Goal: Task Accomplishment & Management: Manage account settings

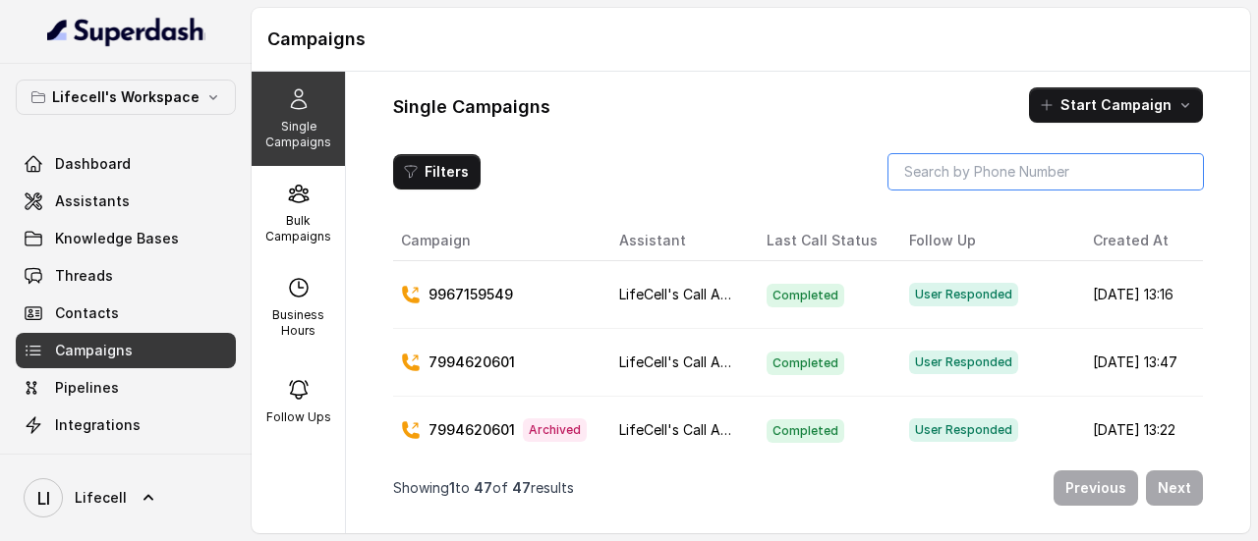
click at [932, 184] on input "search" at bounding box center [1045, 171] width 314 height 35
type input "9497811501"
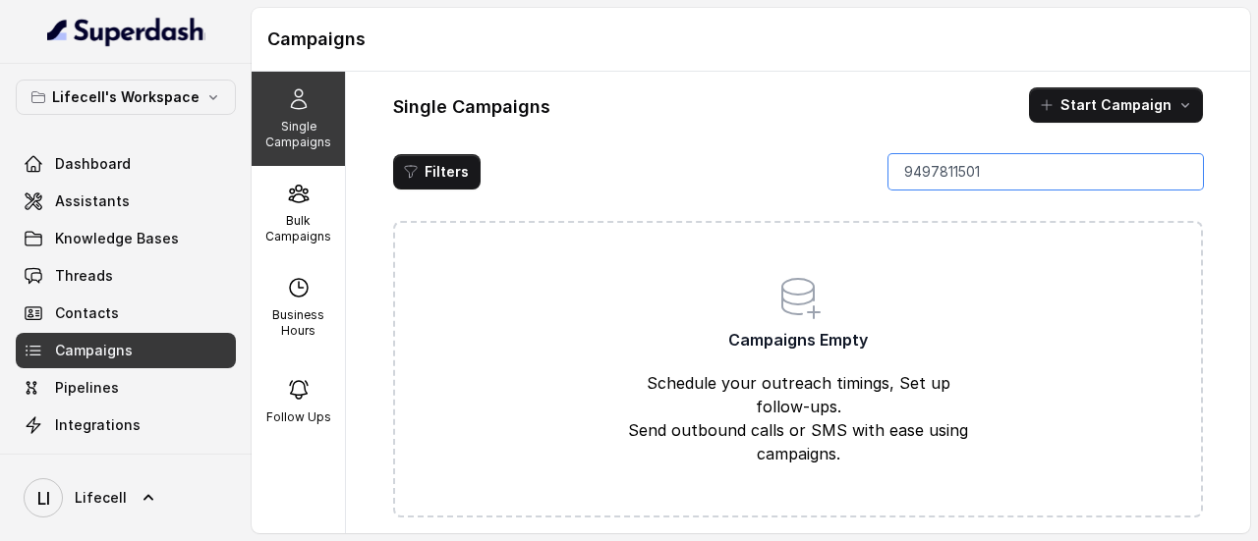
drag, startPoint x: 1180, startPoint y: 174, endPoint x: 1050, endPoint y: 193, distance: 132.0
click at [1179, 174] on input "9497811501" at bounding box center [1045, 171] width 314 height 35
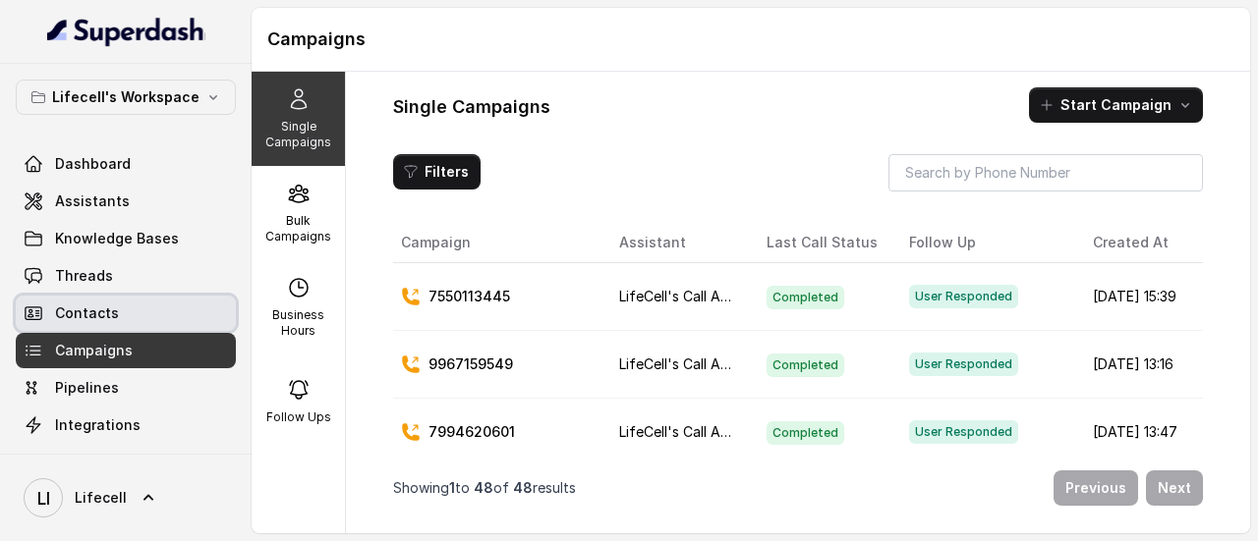
click at [104, 310] on span "Contacts" at bounding box center [87, 314] width 64 height 20
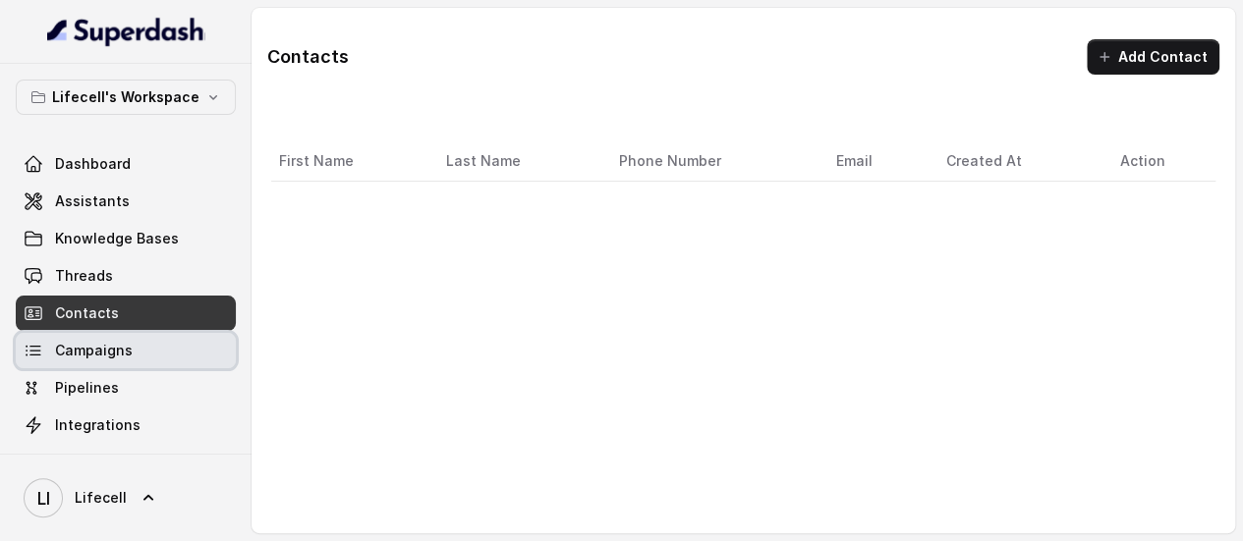
click at [113, 359] on span "Campaigns" at bounding box center [94, 351] width 78 height 20
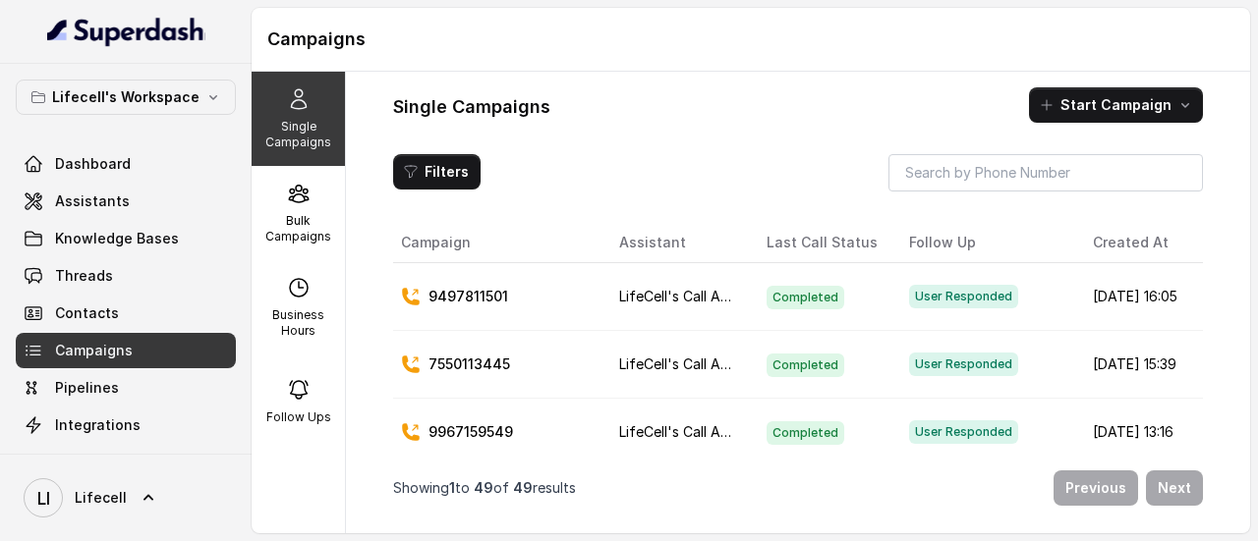
click at [1053, 30] on h1 "Campaigns" at bounding box center [750, 39] width 967 height 31
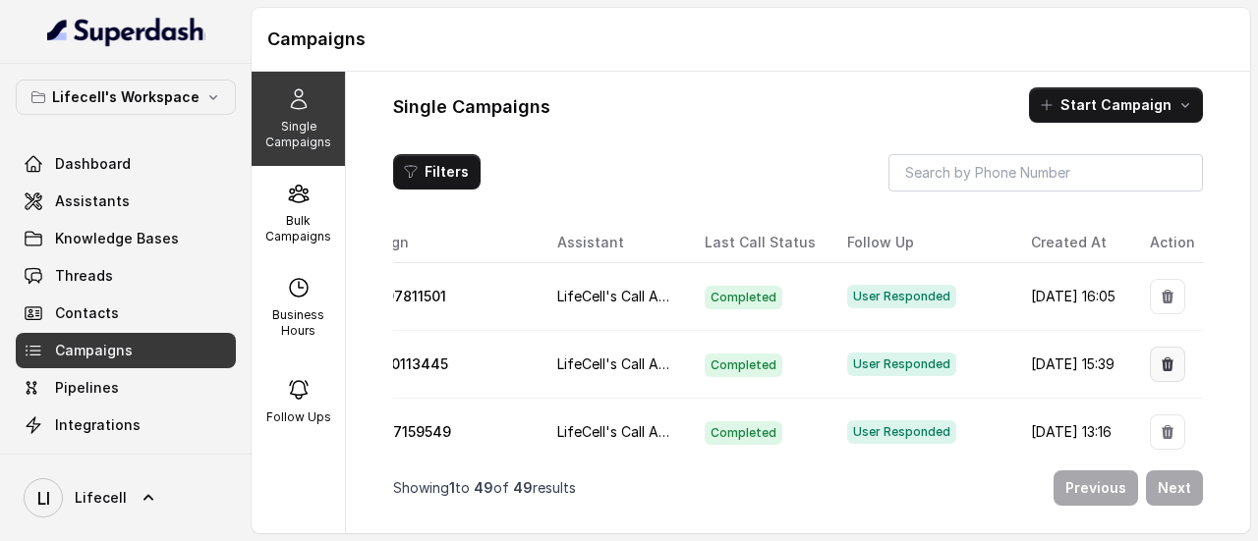
click at [1150, 363] on button "button" at bounding box center [1167, 364] width 35 height 35
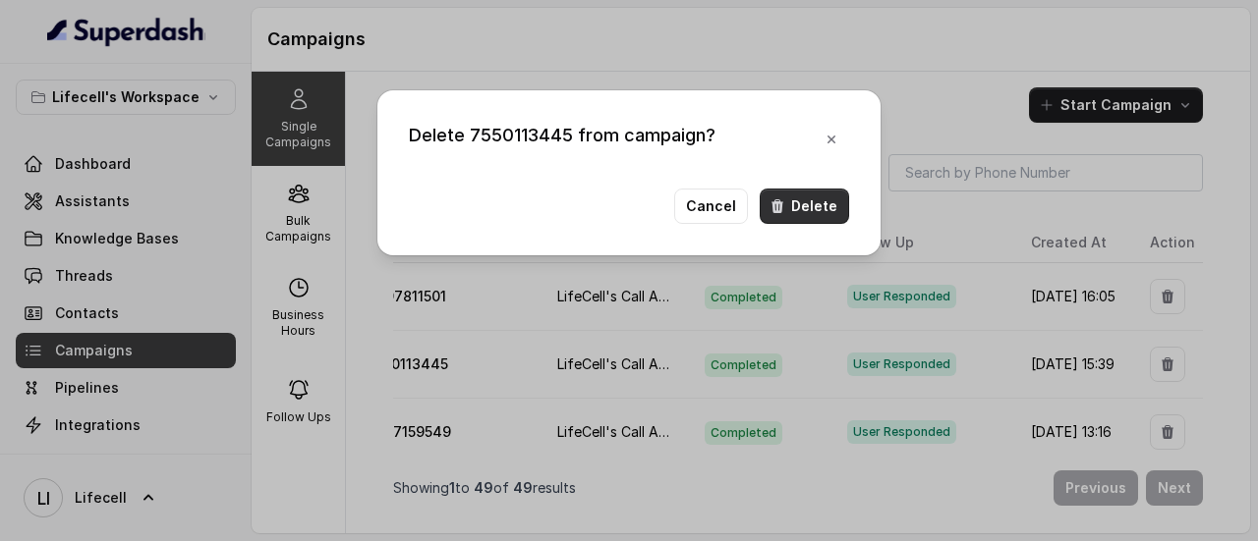
click at [825, 215] on button "Delete" at bounding box center [804, 206] width 89 height 35
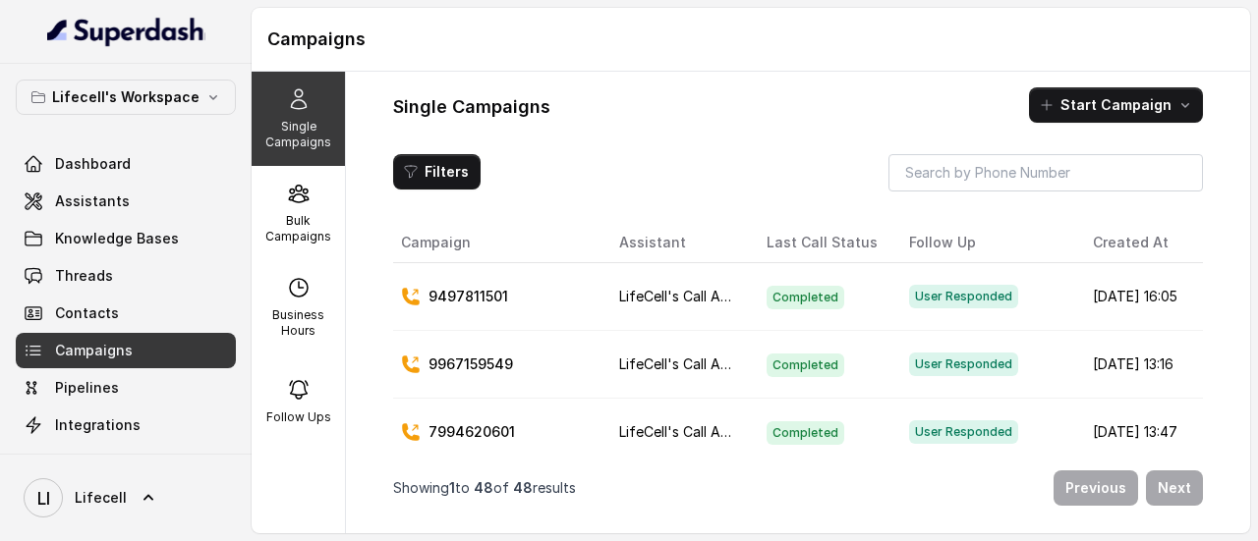
drag, startPoint x: 556, startPoint y: 376, endPoint x: 523, endPoint y: 156, distance: 222.6
click at [524, 156] on div "Filters" at bounding box center [798, 172] width 810 height 37
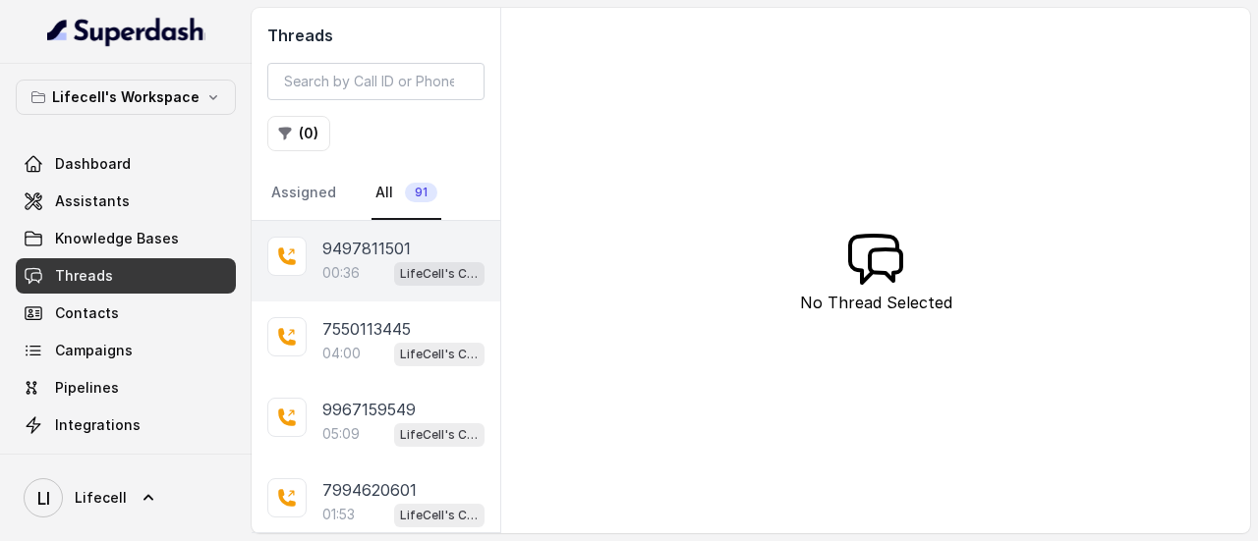
click at [367, 278] on div "00:36 LifeCell's Call Assistant" at bounding box center [403, 273] width 162 height 26
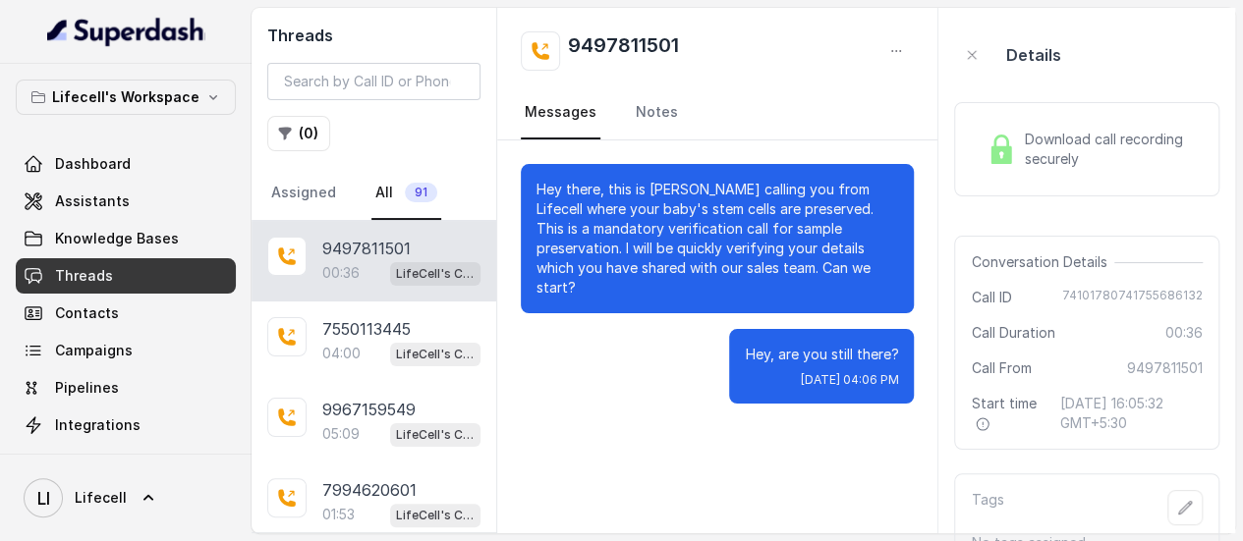
click at [1113, 164] on span "Download call recording securely" at bounding box center [1109, 149] width 171 height 39
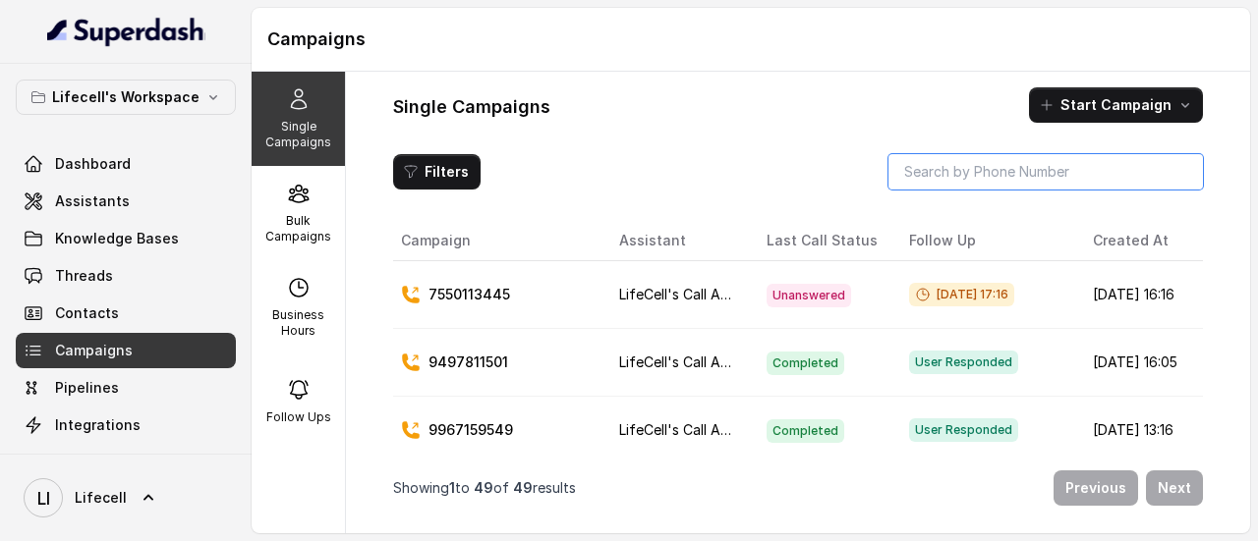
click at [971, 160] on input "search" at bounding box center [1045, 171] width 314 height 35
paste input "8800664831"
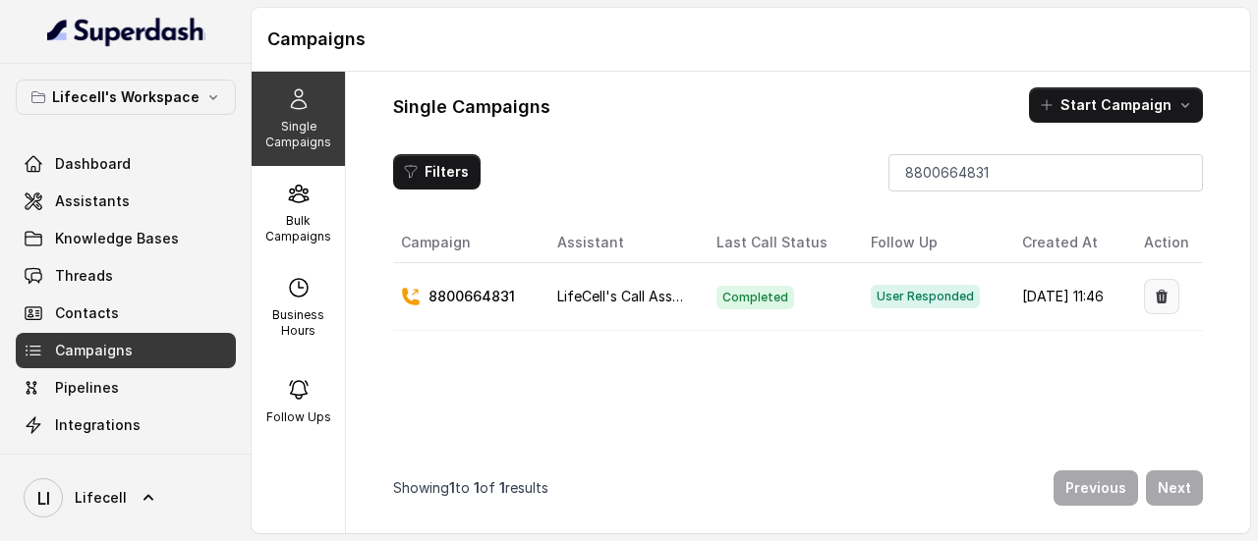
click at [1164, 287] on button "button" at bounding box center [1161, 296] width 35 height 35
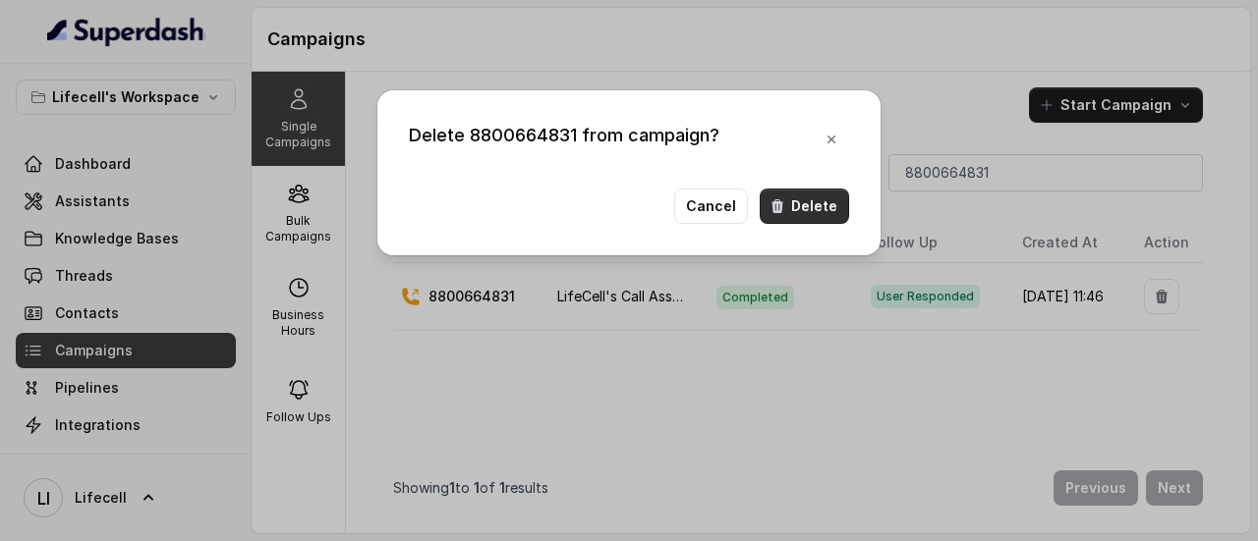
click at [833, 214] on button "Delete" at bounding box center [804, 206] width 89 height 35
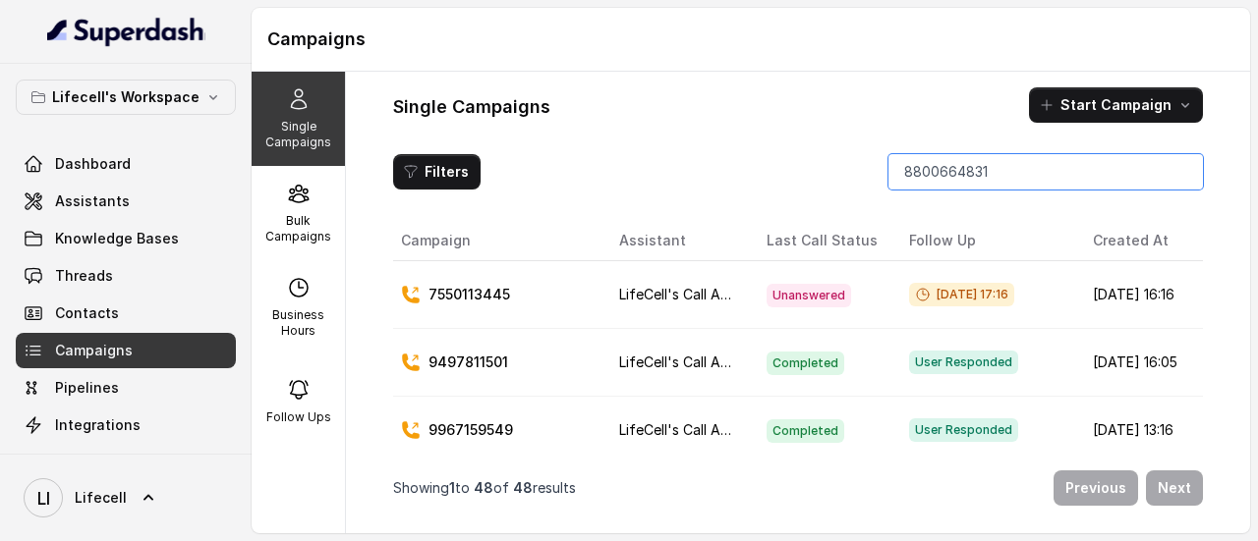
click at [966, 175] on input "8800664831" at bounding box center [1045, 171] width 314 height 35
paste input "9810138622"
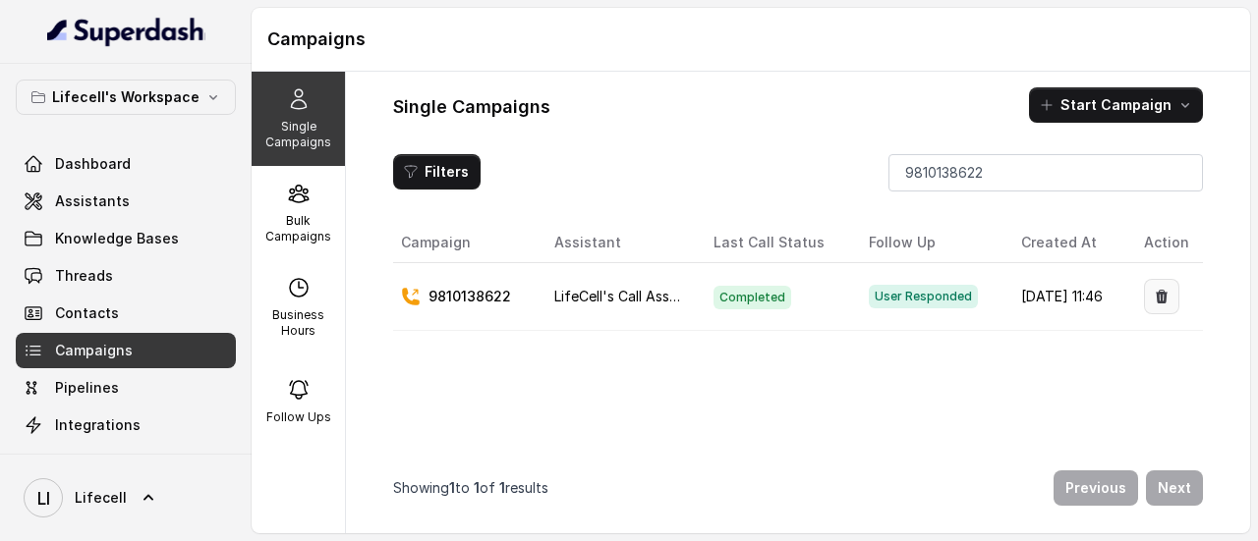
click at [1154, 289] on icon "button" at bounding box center [1162, 297] width 16 height 16
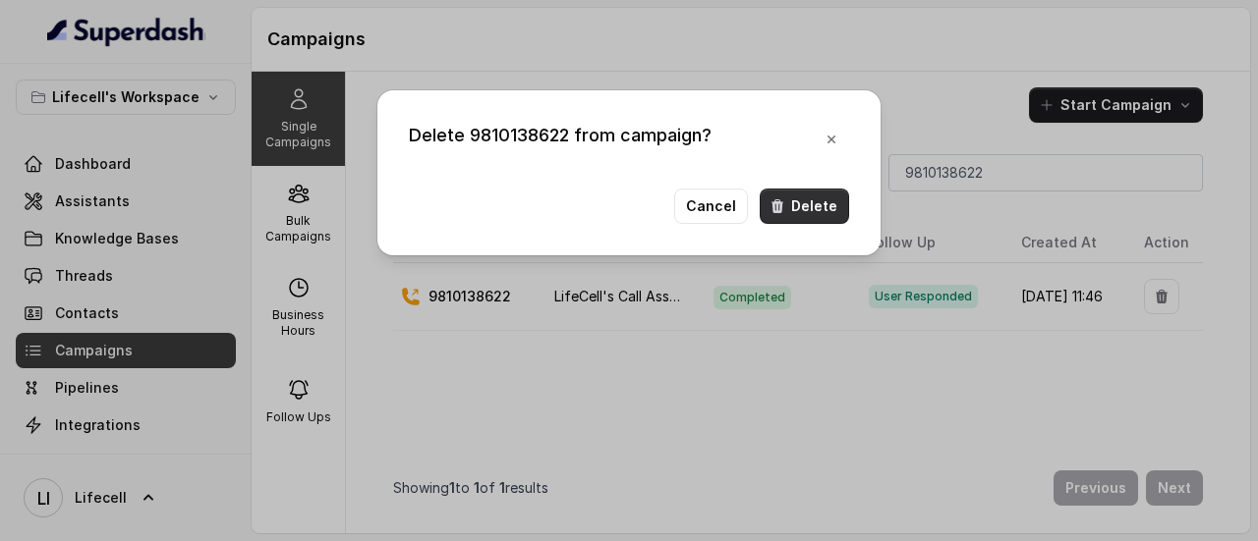
click at [812, 210] on button "Delete" at bounding box center [804, 206] width 89 height 35
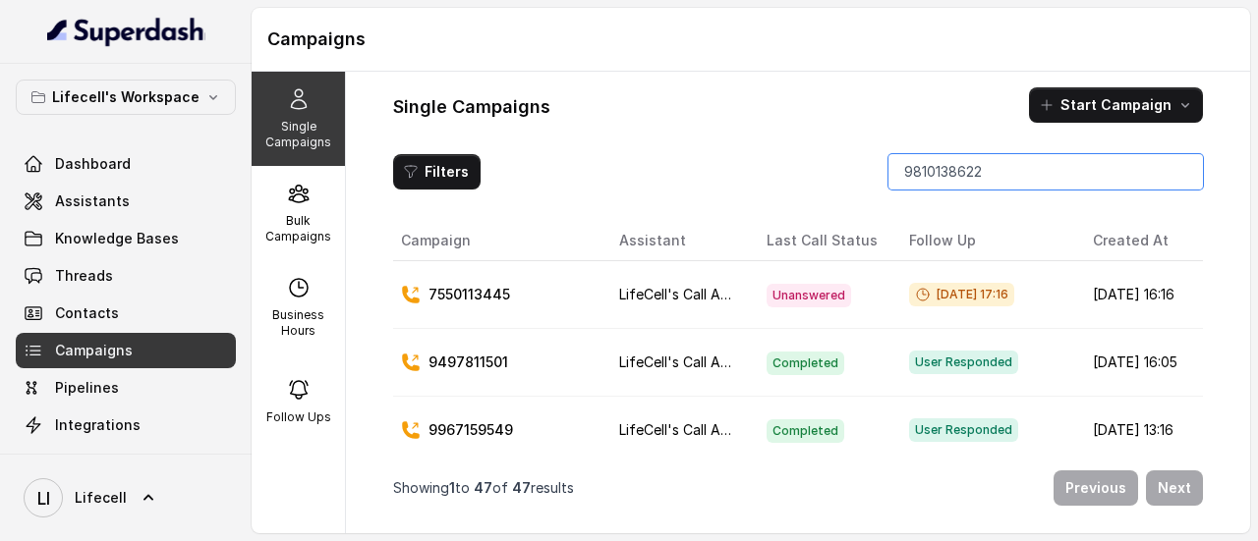
click at [963, 168] on input "9810138622" at bounding box center [1045, 171] width 314 height 35
paste input "8800742594"
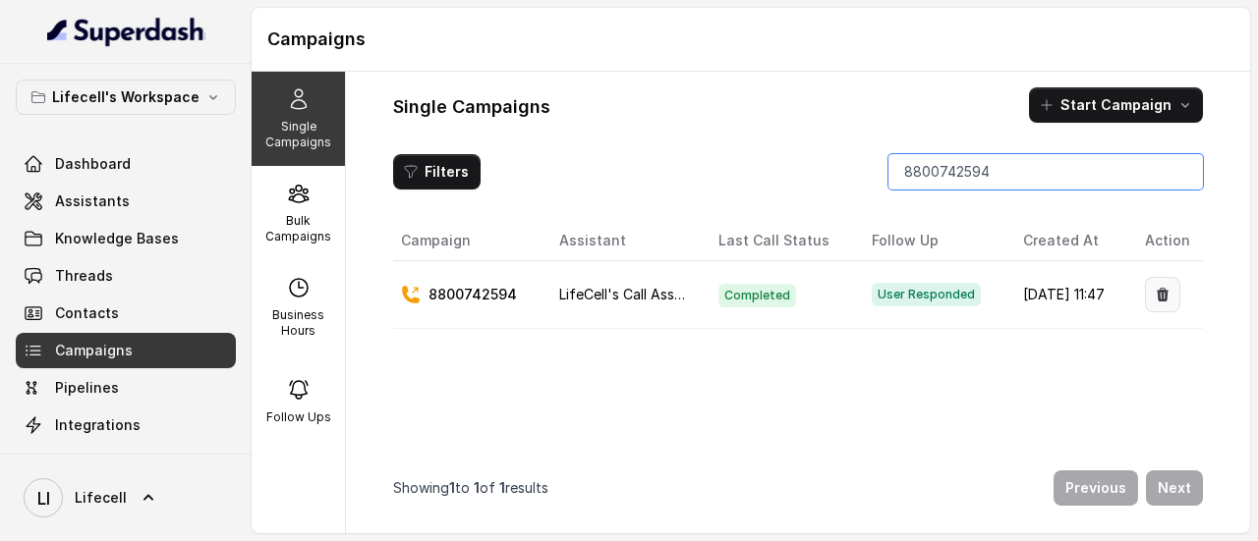
type input "8800742594"
click at [1157, 292] on icon "button" at bounding box center [1163, 297] width 12 height 14
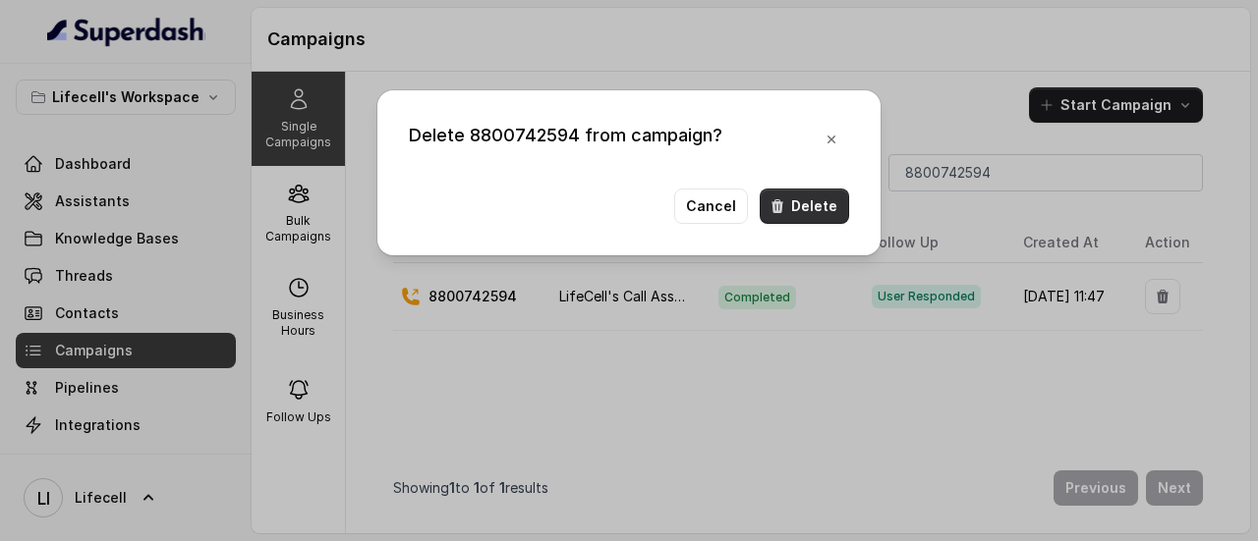
click at [837, 210] on button "Delete" at bounding box center [804, 206] width 89 height 35
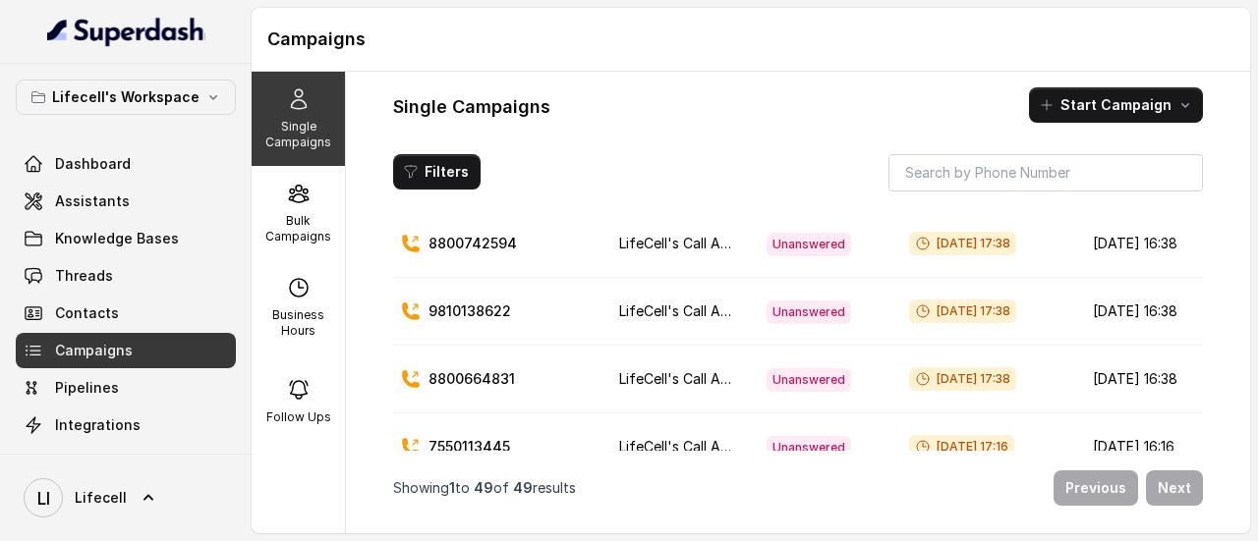
scroll to position [98, 0]
